Goal: Use online tool/utility: Utilize a website feature to perform a specific function

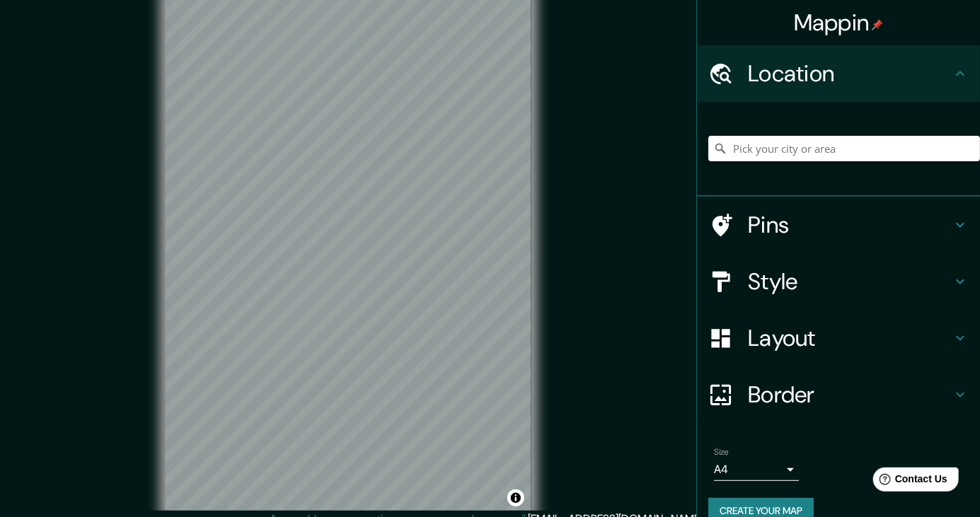
click at [794, 286] on h4 "Style" at bounding box center [850, 281] width 204 height 28
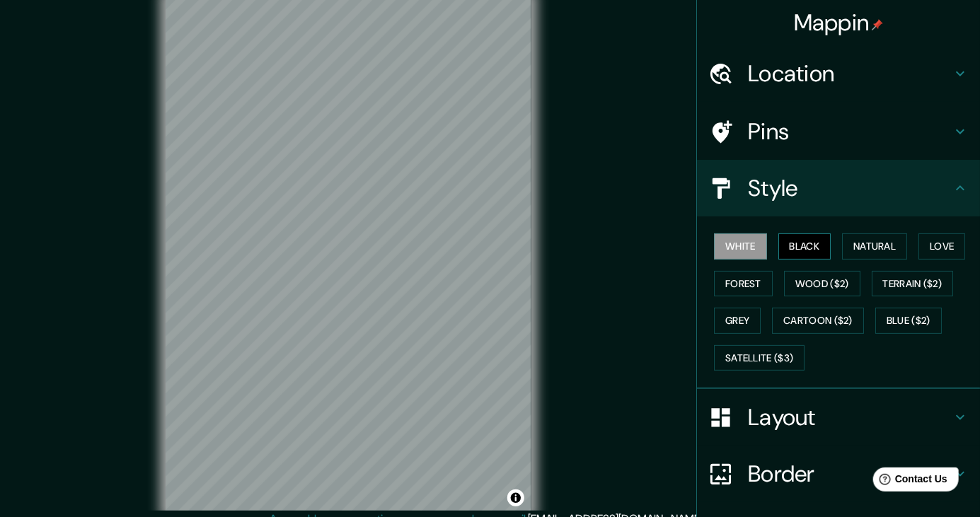
click at [811, 248] on button "Black" at bounding box center [804, 246] width 53 height 26
click at [872, 250] on button "Natural" at bounding box center [874, 246] width 65 height 26
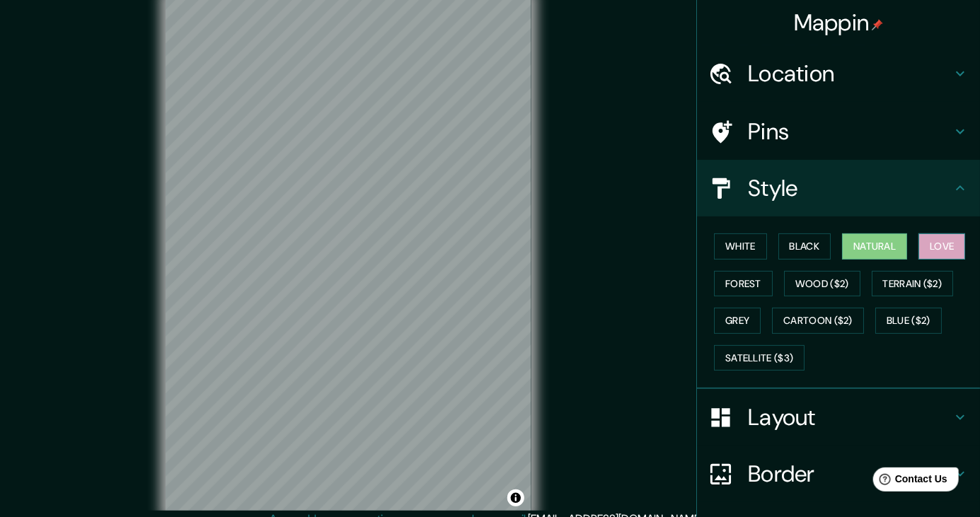
click at [952, 249] on button "Love" at bounding box center [941, 246] width 47 height 26
click at [926, 285] on button "Terrain ($2)" at bounding box center [912, 284] width 82 height 26
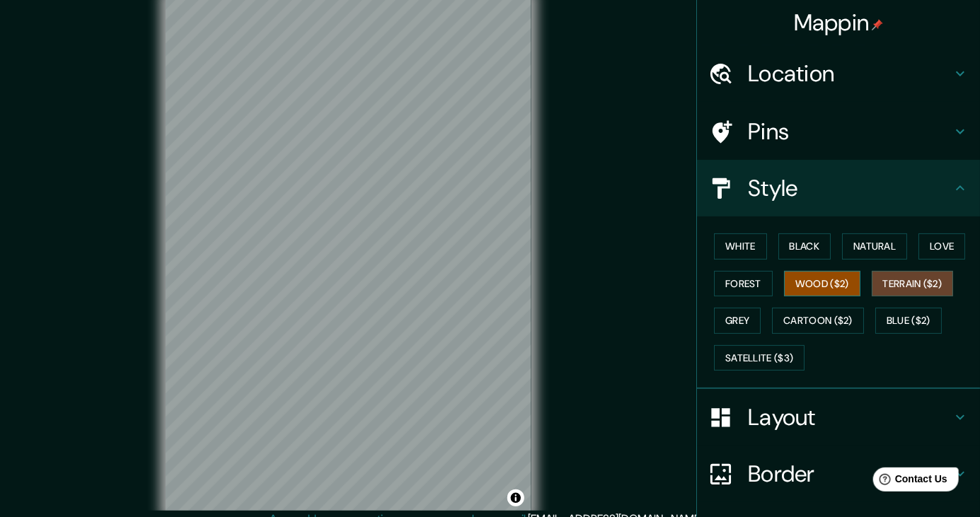
click at [833, 284] on button "Wood ($2)" at bounding box center [822, 284] width 76 height 26
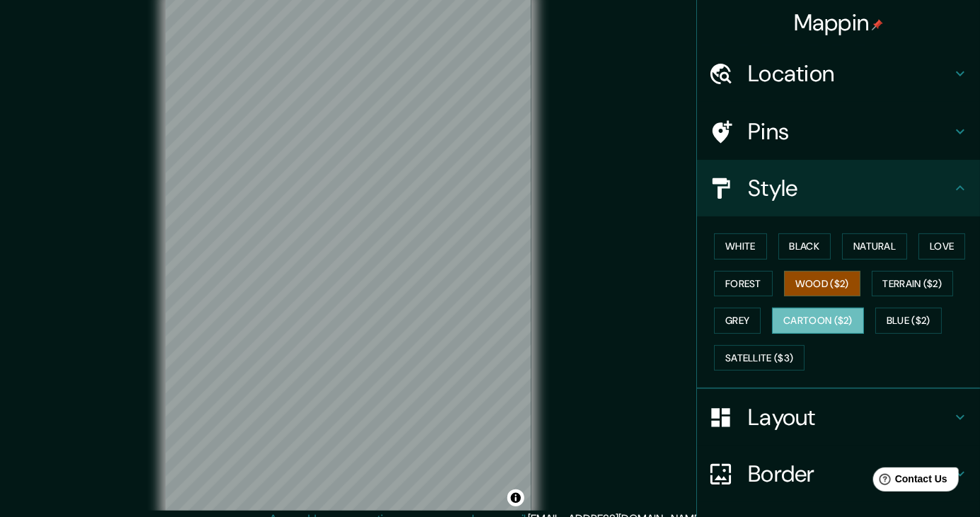
click at [825, 323] on button "Cartoon ($2)" at bounding box center [818, 321] width 92 height 26
click at [834, 284] on button "Wood ($2)" at bounding box center [822, 284] width 76 height 26
click at [728, 254] on button "White" at bounding box center [740, 246] width 53 height 26
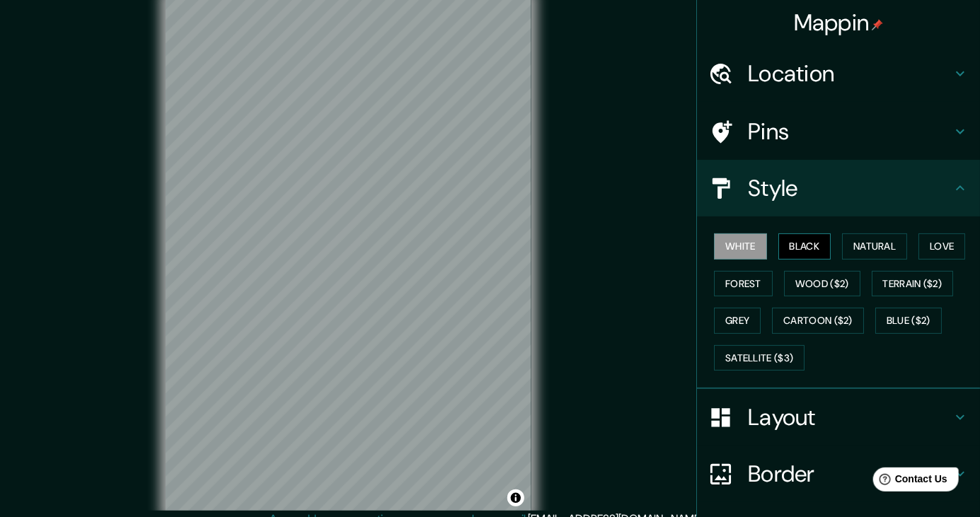
click at [829, 250] on button "Black" at bounding box center [804, 246] width 53 height 26
click at [881, 242] on button "Natural" at bounding box center [874, 246] width 65 height 26
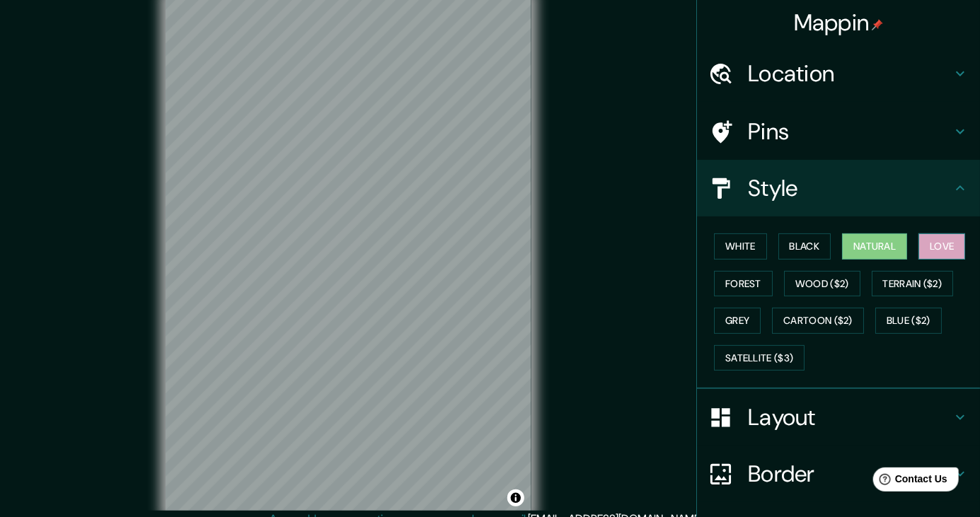
click at [949, 243] on button "Love" at bounding box center [941, 246] width 47 height 26
click at [915, 282] on button "Terrain ($2)" at bounding box center [912, 284] width 82 height 26
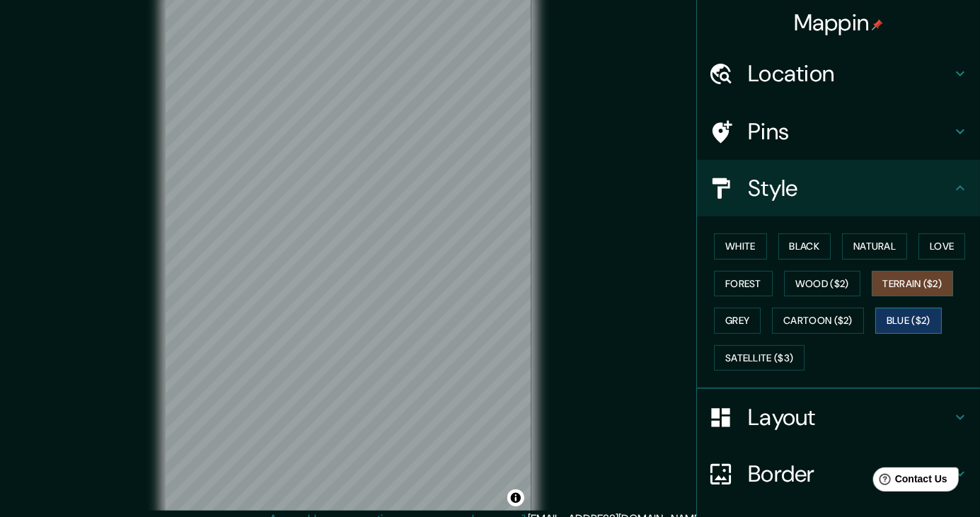
click at [922, 322] on button "Blue ($2)" at bounding box center [908, 321] width 66 height 26
click at [837, 277] on button "Wood ($2)" at bounding box center [822, 284] width 76 height 26
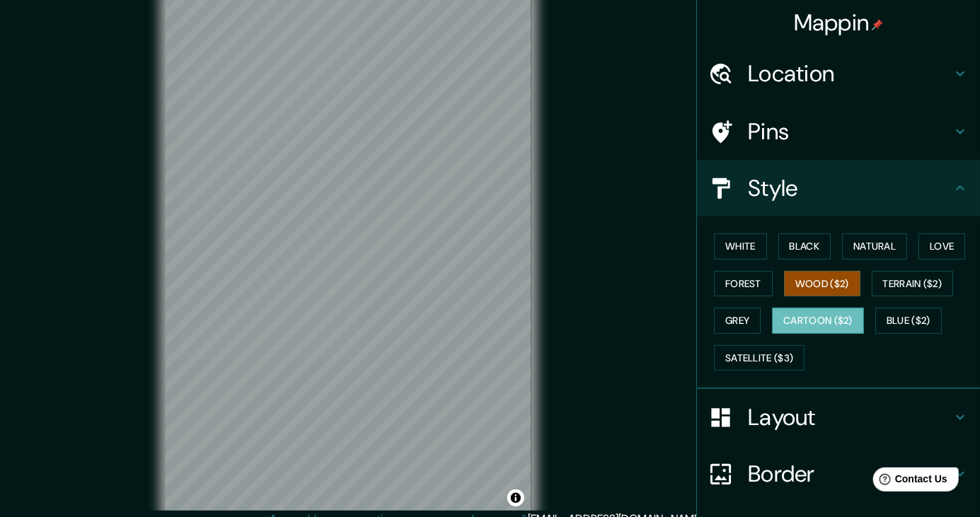
click at [838, 315] on button "Cartoon ($2)" at bounding box center [818, 321] width 92 height 26
click at [748, 277] on button "Forest" at bounding box center [743, 284] width 59 height 26
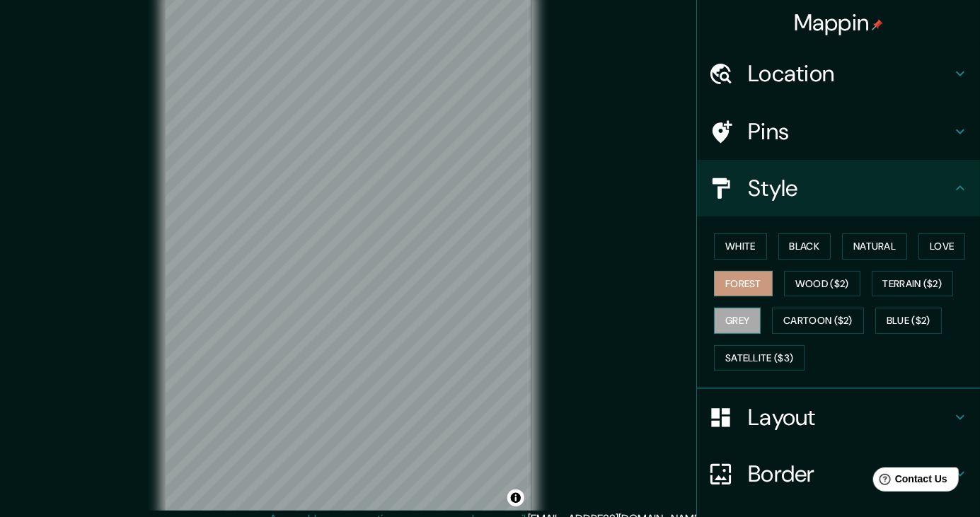
click at [736, 315] on button "Grey" at bounding box center [737, 321] width 47 height 26
click at [773, 357] on button "Satellite ($3)" at bounding box center [759, 358] width 91 height 26
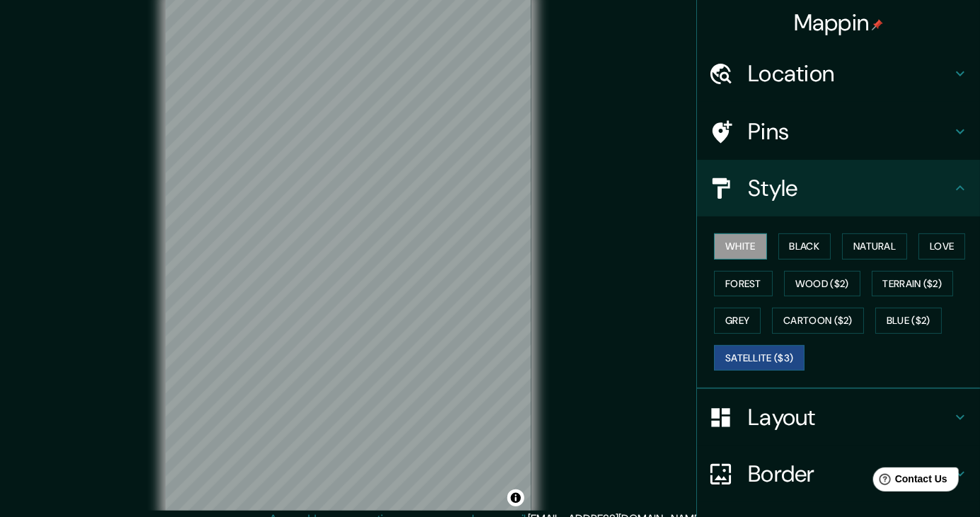
click at [727, 255] on button "White" at bounding box center [740, 246] width 53 height 26
